Goal: Task Accomplishment & Management: Use online tool/utility

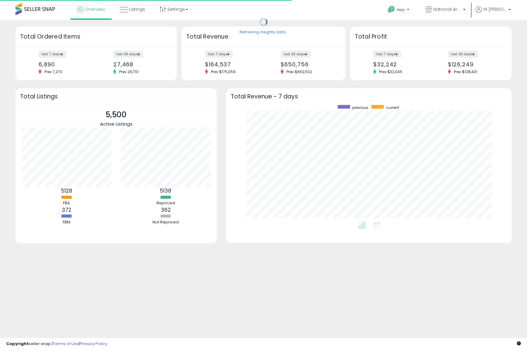
scroll to position [117, 273]
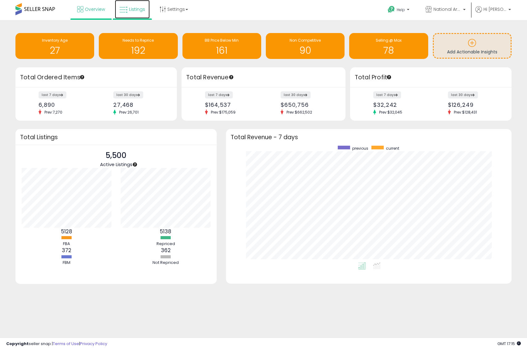
click at [131, 10] on span "Listings" at bounding box center [137, 9] width 16 height 6
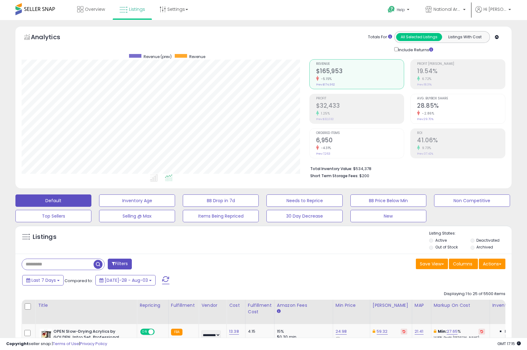
scroll to position [127, 287]
click at [128, 267] on button "Filters" at bounding box center [120, 264] width 24 height 11
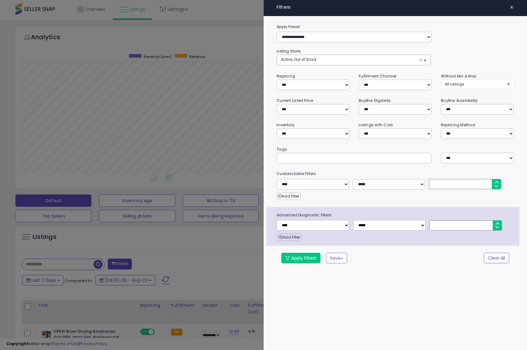
click at [511, 9] on span "×" at bounding box center [512, 7] width 4 height 9
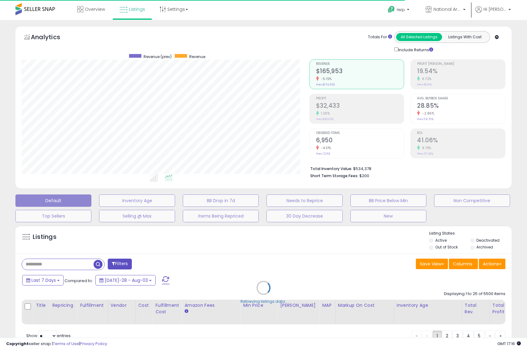
click at [502, 265] on div "Retrieving listings data.." at bounding box center [263, 292] width 505 height 140
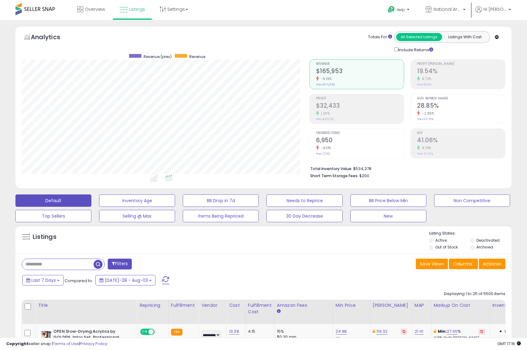
scroll to position [127, 287]
click at [491, 265] on button "Actions" at bounding box center [492, 264] width 27 height 10
click at [474, 301] on link "Export All Columns" at bounding box center [467, 303] width 68 height 10
